Goal: Information Seeking & Learning: Learn about a topic

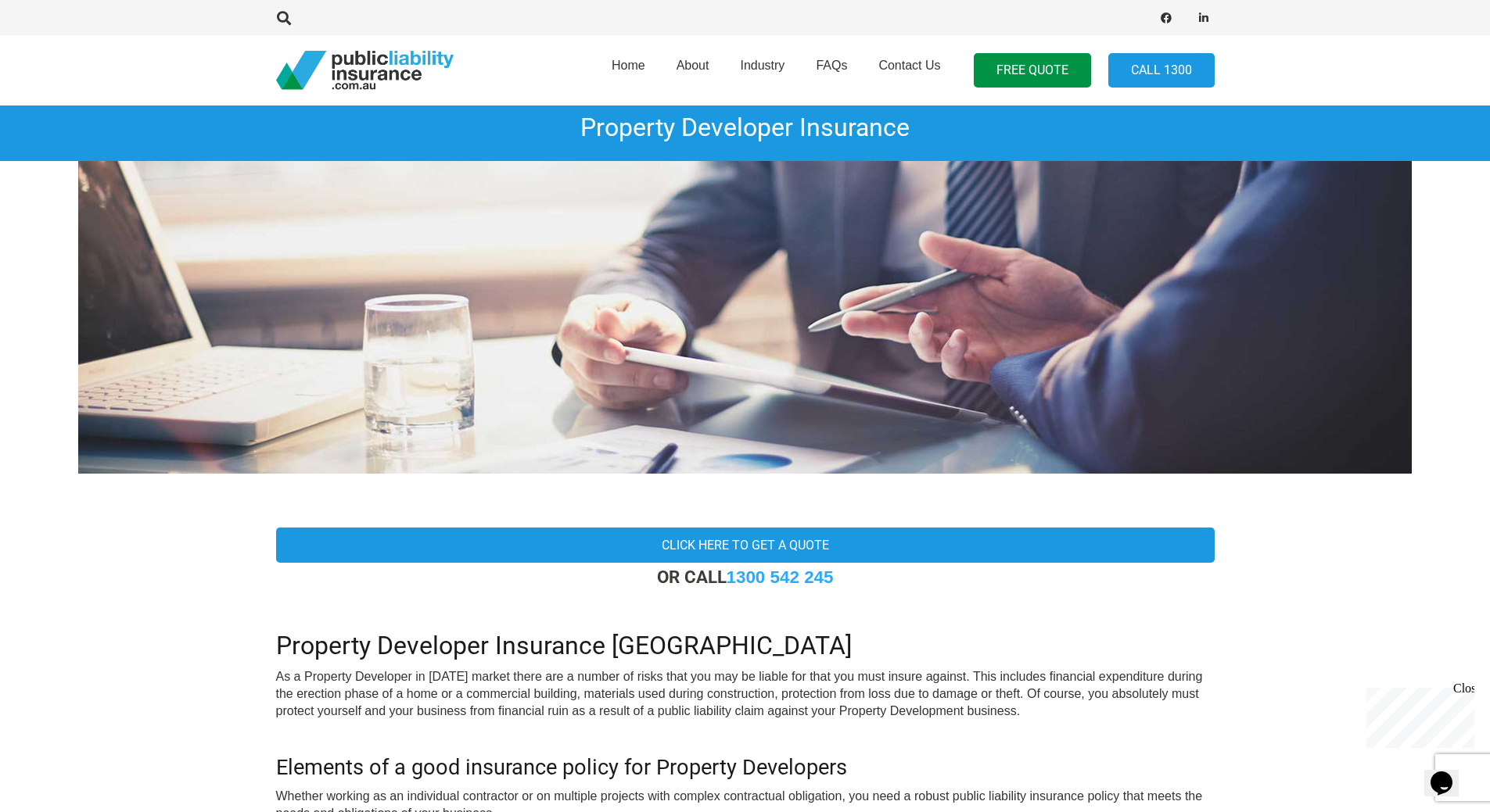
scroll to position [391, 0]
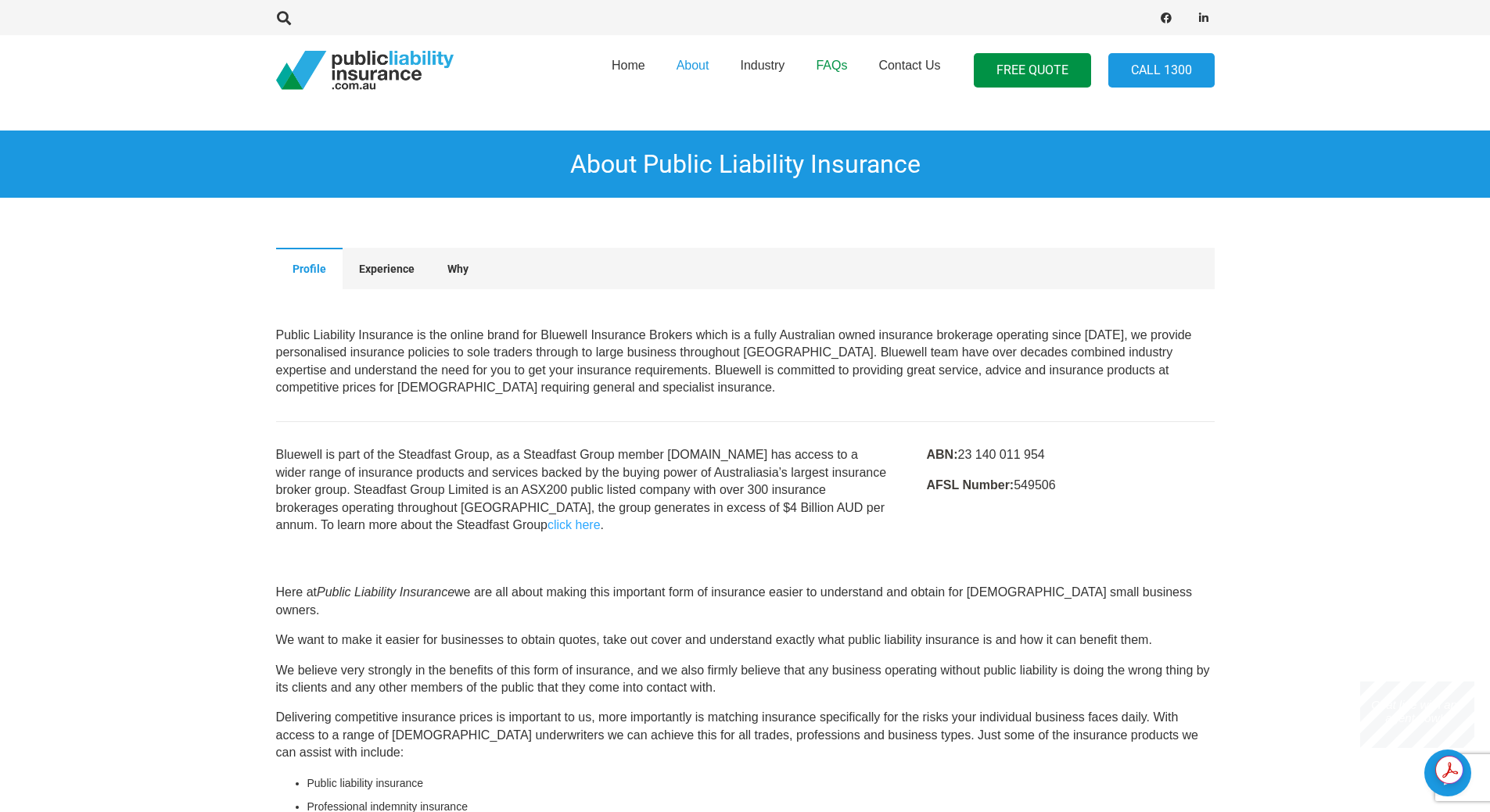
click at [835, 59] on span "FAQs" at bounding box center [831, 65] width 31 height 13
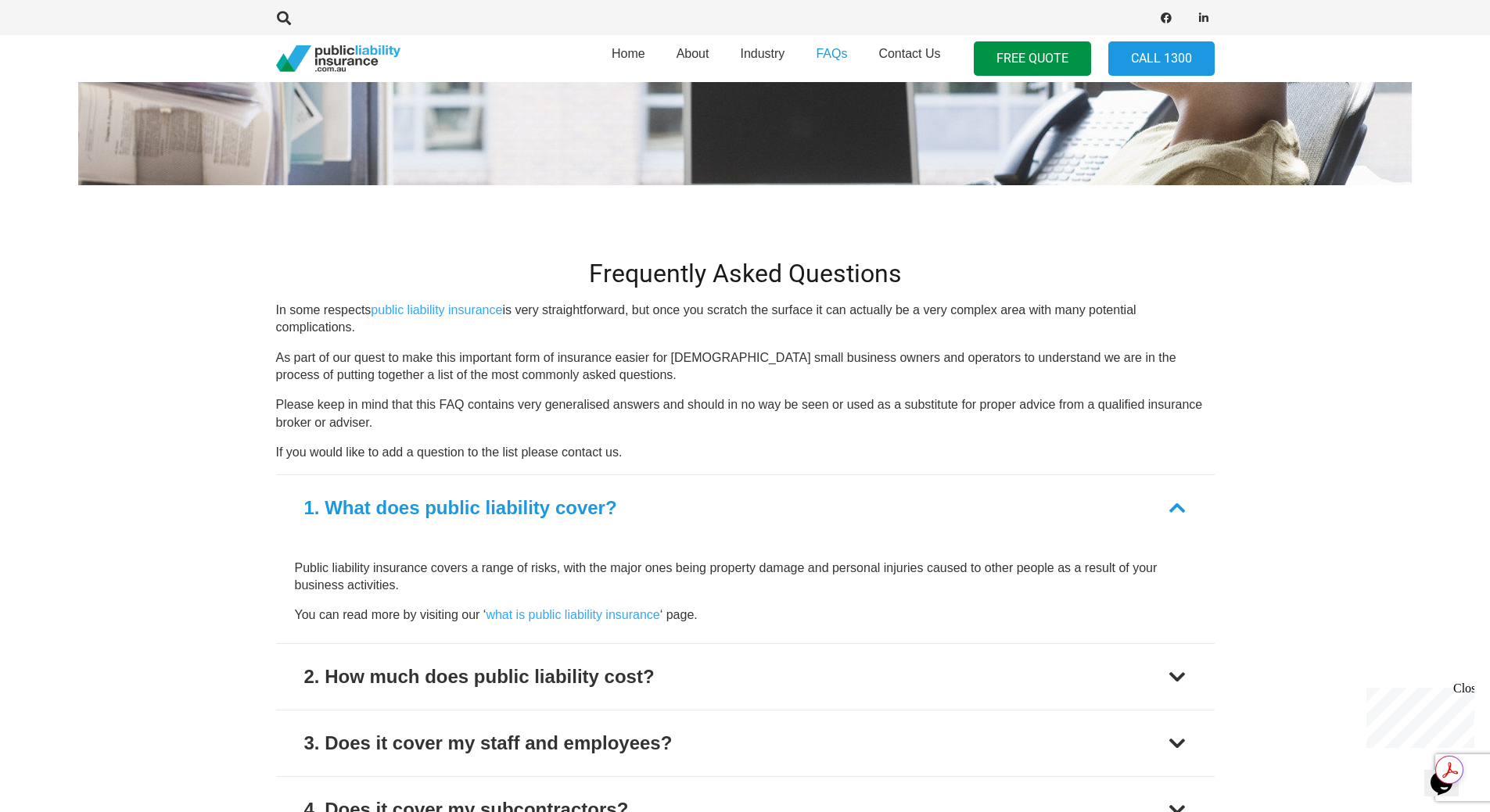
scroll to position [547, 0]
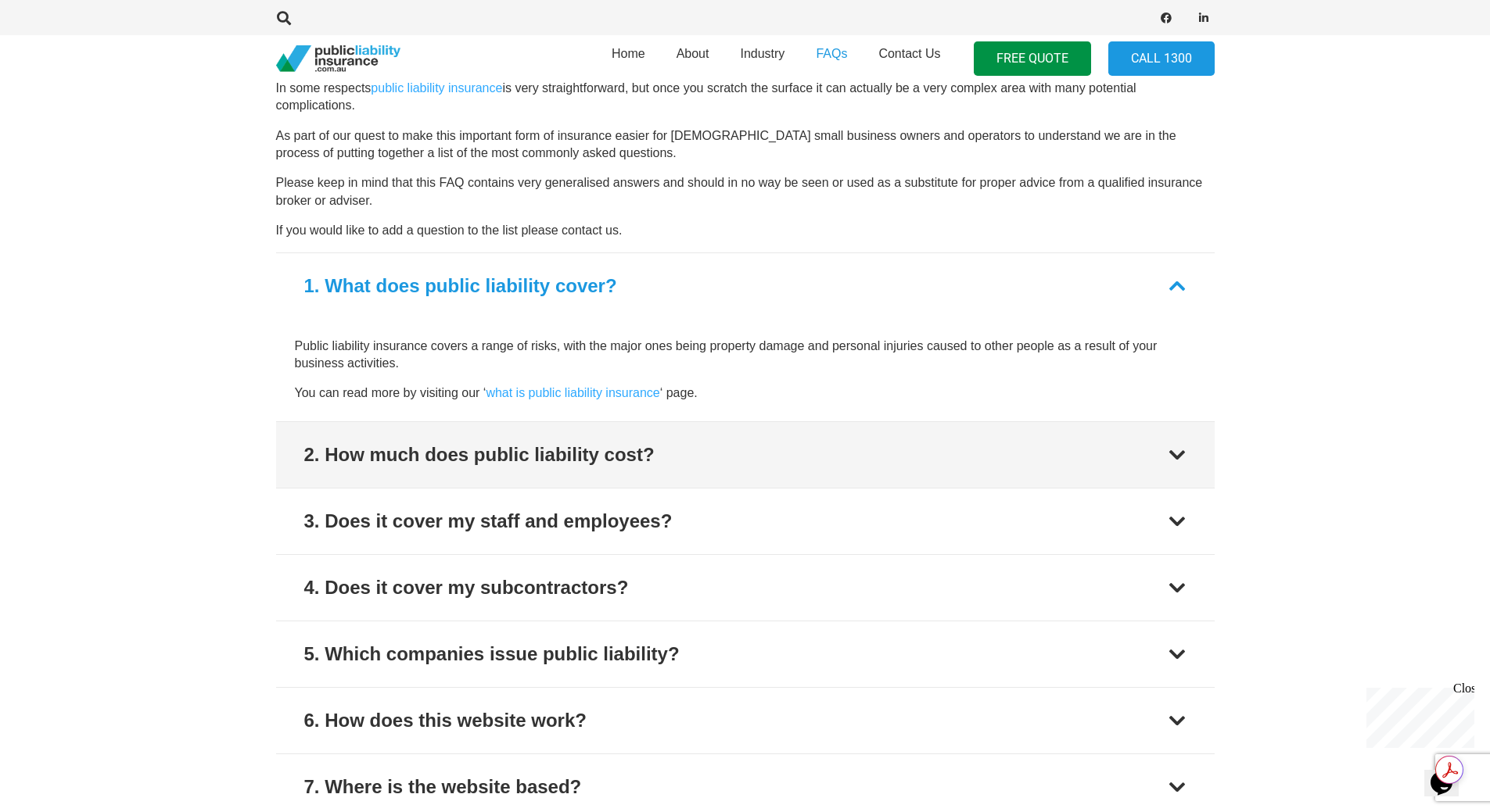
click at [439, 447] on div "2. How much does public liability cost?" at bounding box center [479, 455] width 351 height 28
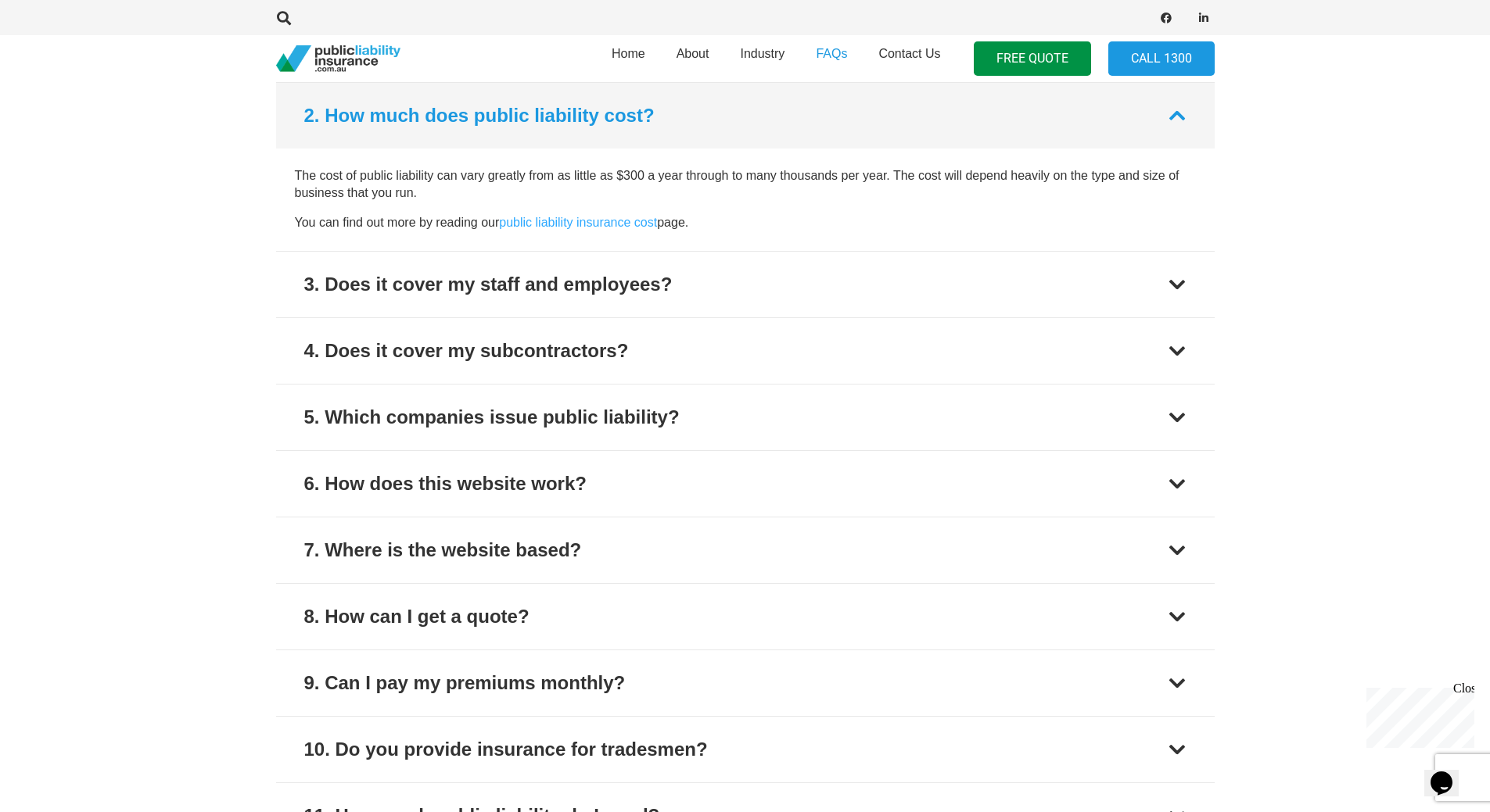
scroll to position [785, 0]
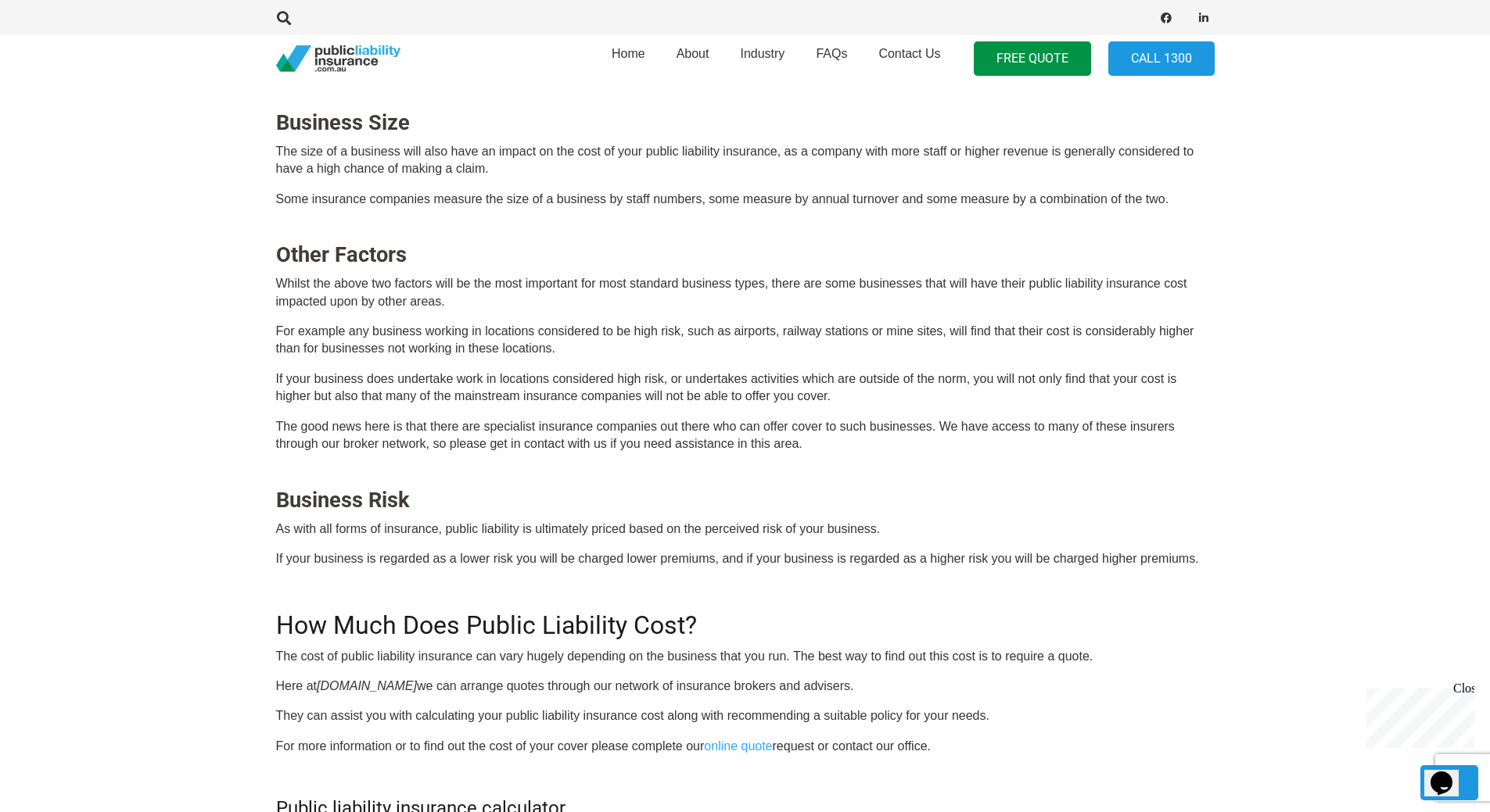
scroll to position [704, 0]
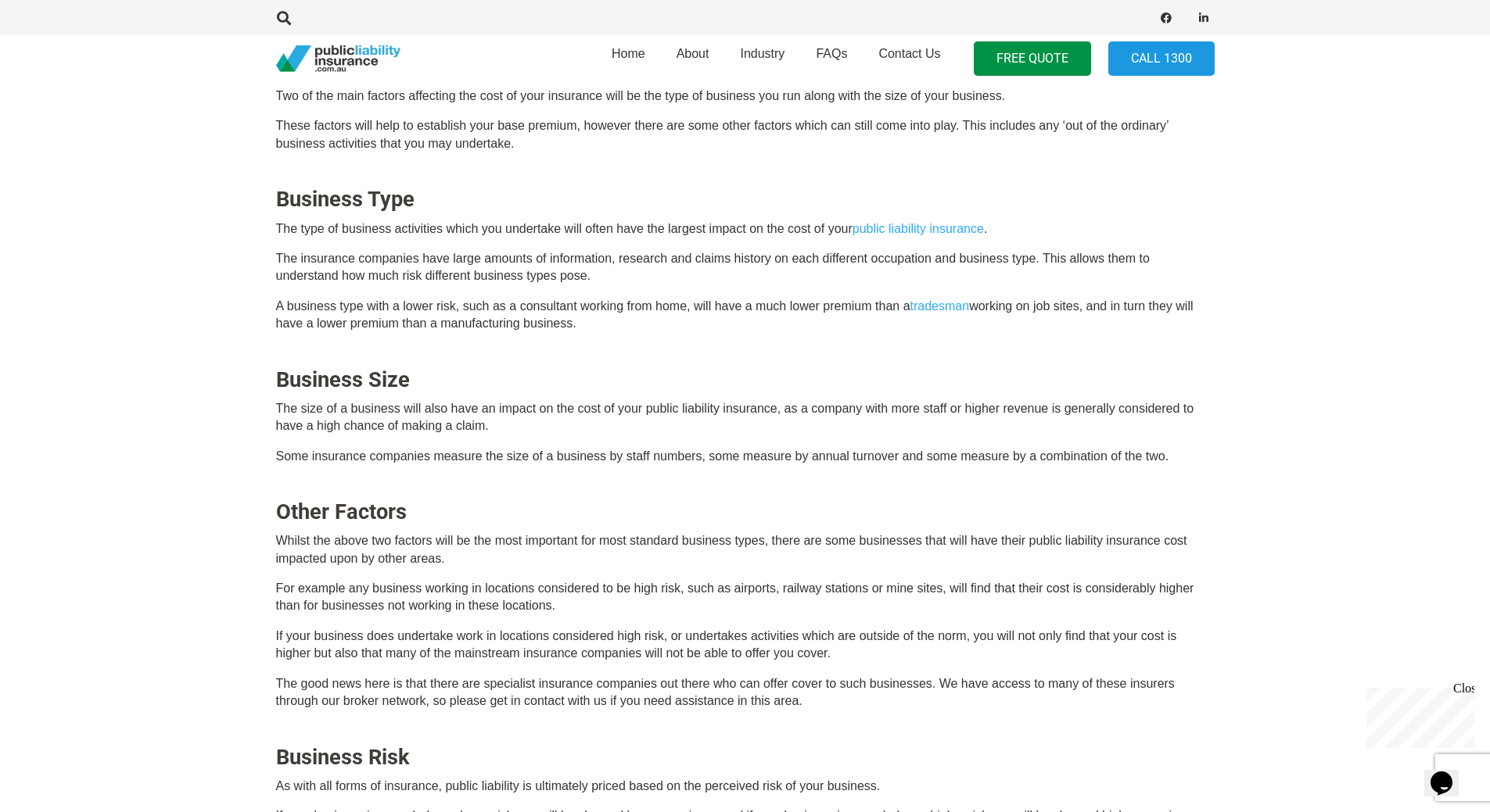
drag, startPoint x: 1023, startPoint y: 57, endPoint x: 1318, endPoint y: 310, distance: 388.6
click at [1025, 57] on link "FREE QUOTE" at bounding box center [1032, 58] width 117 height 35
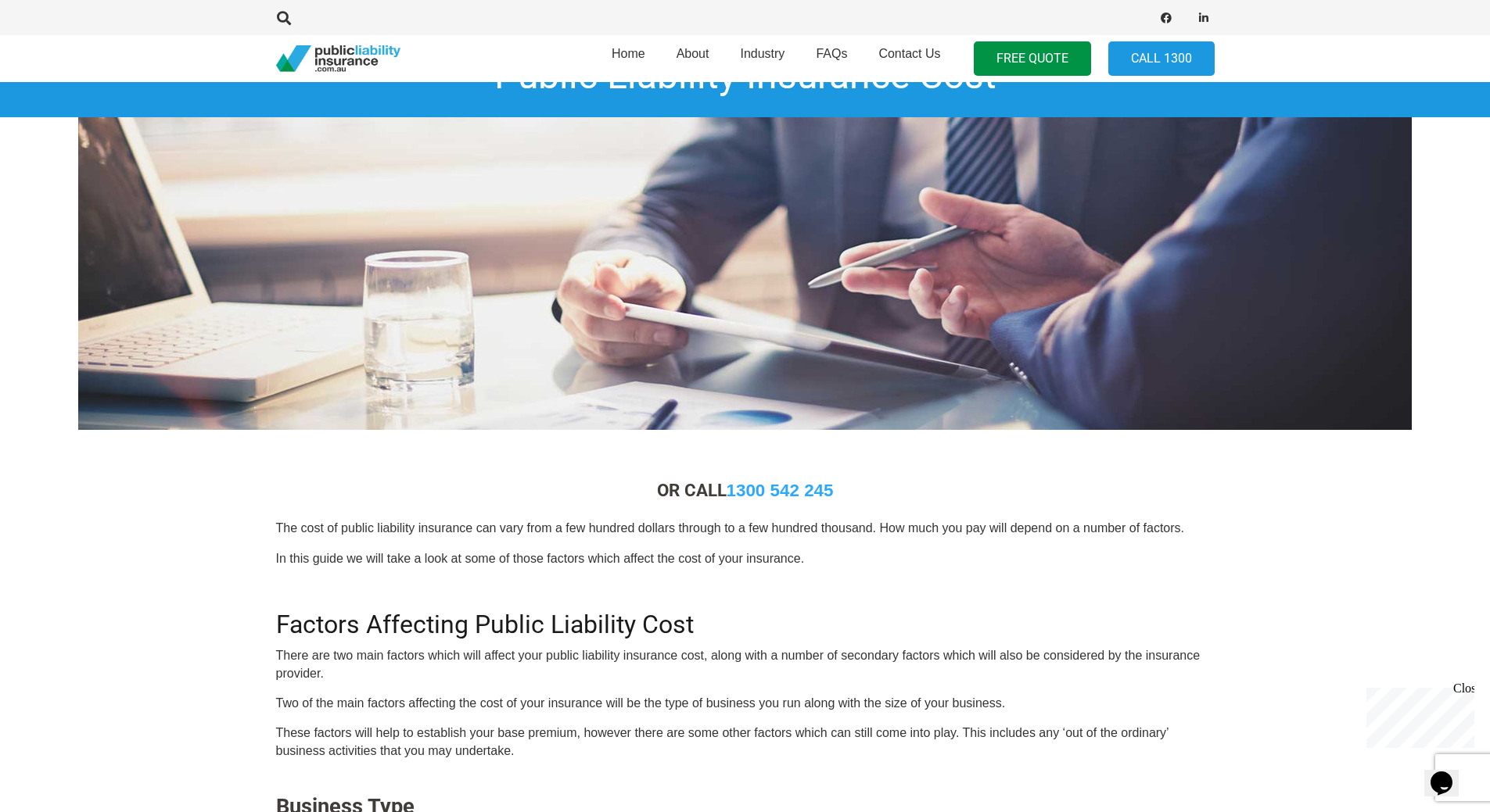
scroll to position [0, 0]
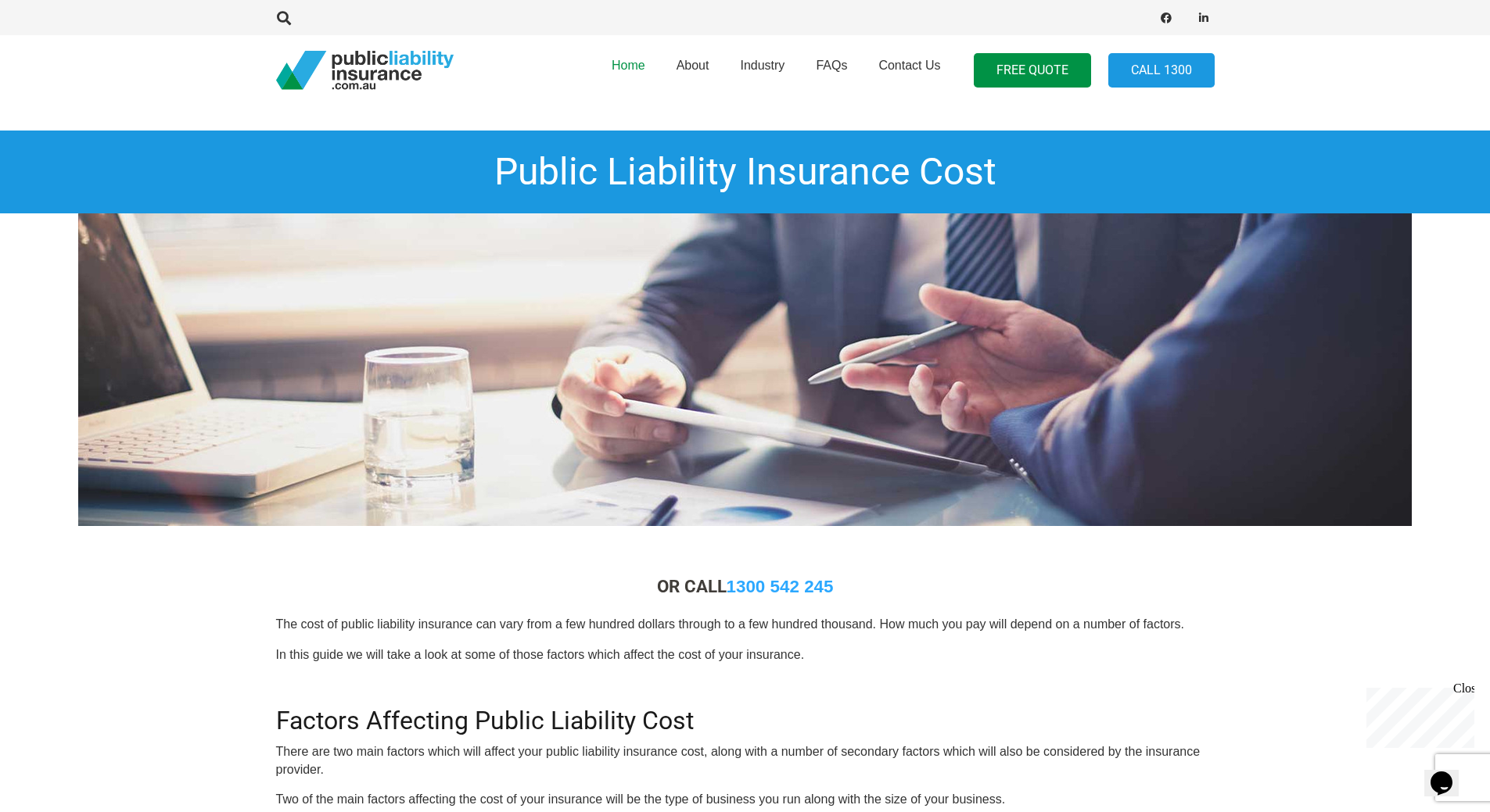
drag, startPoint x: 633, startPoint y: 68, endPoint x: 660, endPoint y: 95, distance: 38.2
click at [632, 67] on span "Home" at bounding box center [628, 65] width 34 height 13
